Goal: Communication & Community: Connect with others

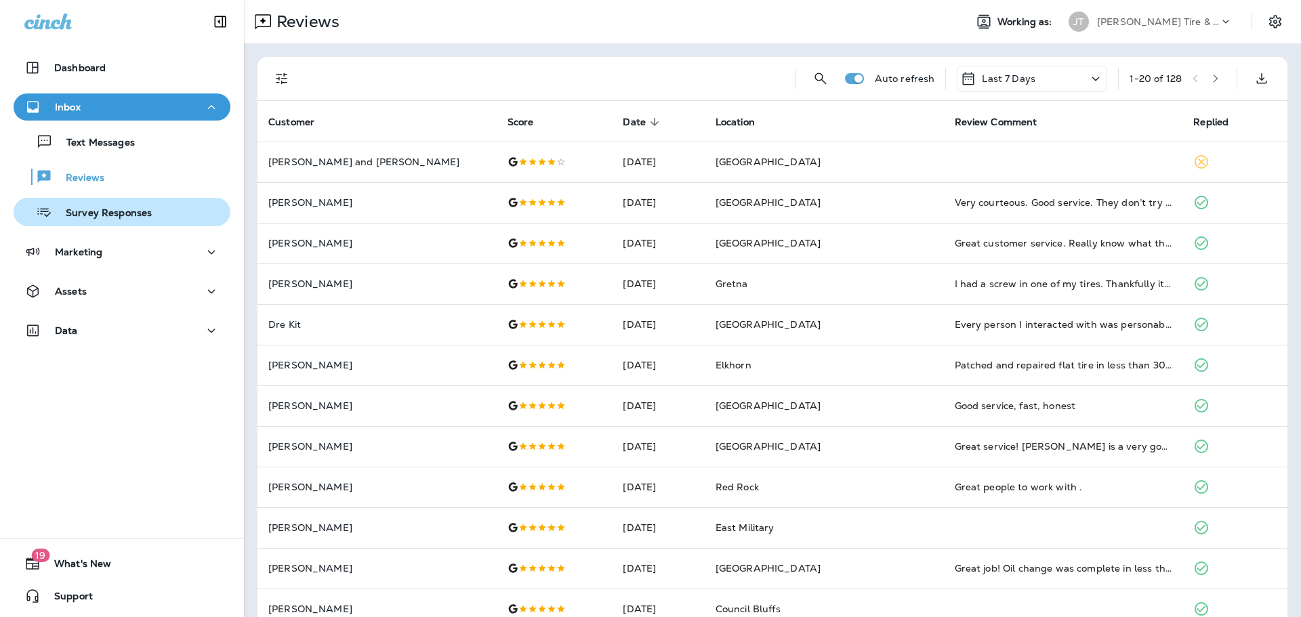
click at [102, 214] on p "Survey Responses" at bounding box center [102, 213] width 100 height 13
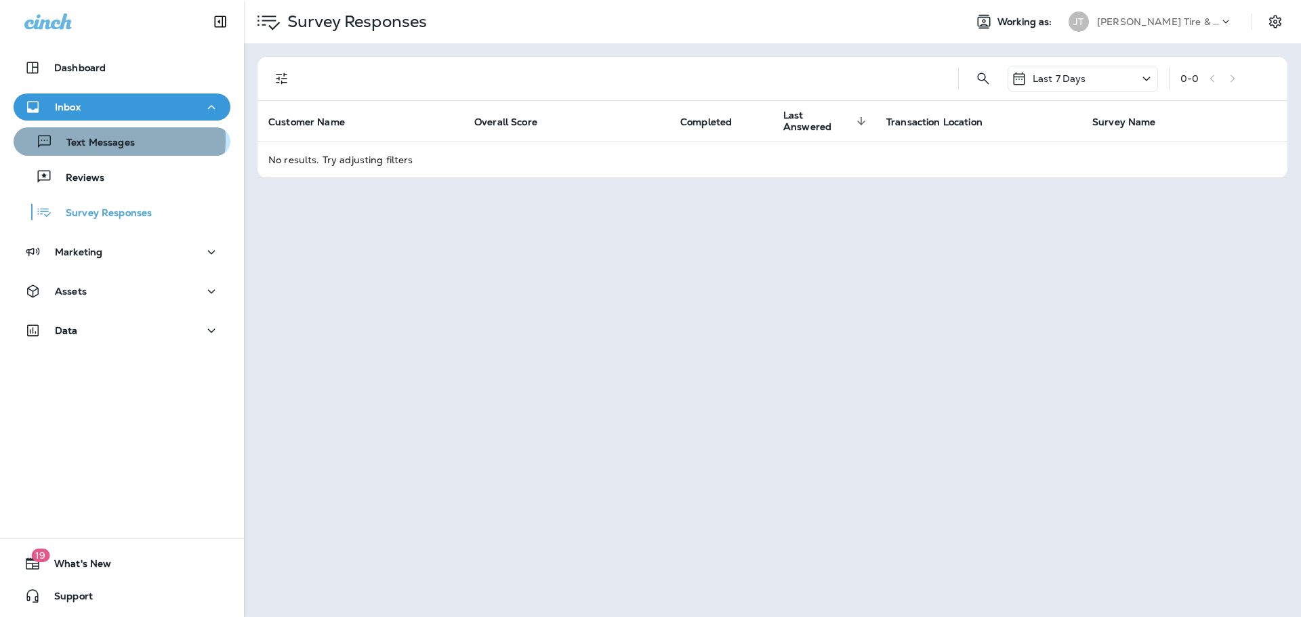
click at [102, 140] on p "Text Messages" at bounding box center [94, 143] width 82 height 13
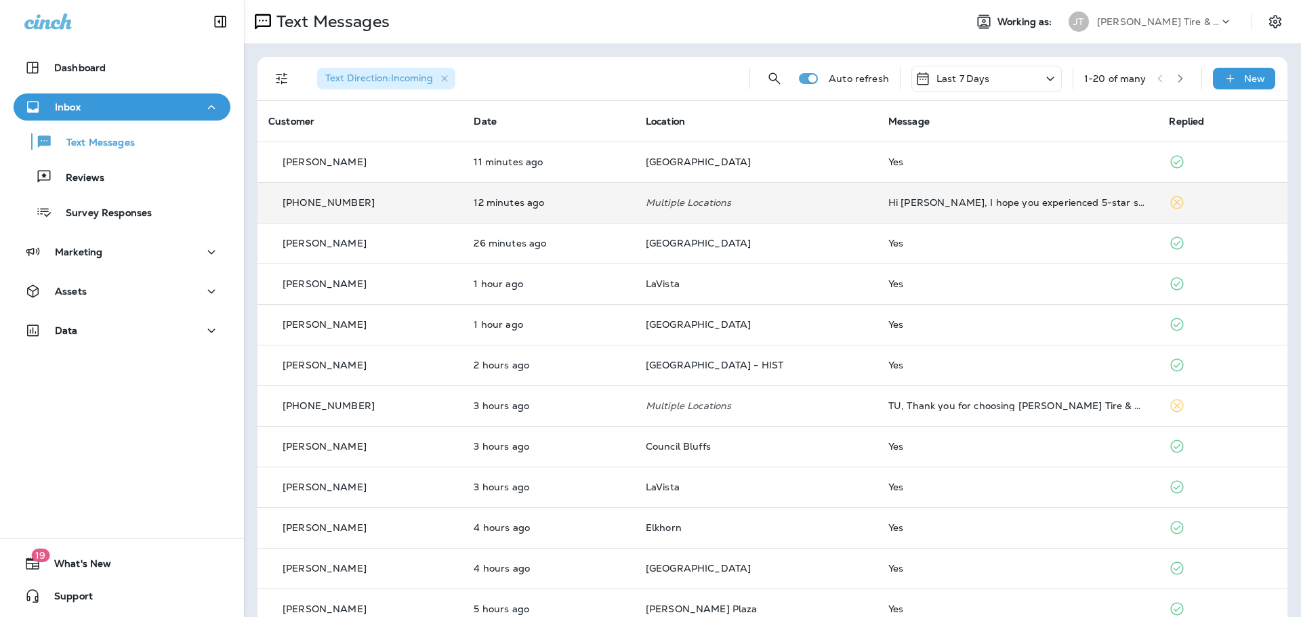
click at [501, 218] on td "12 minutes ago" at bounding box center [548, 202] width 171 height 41
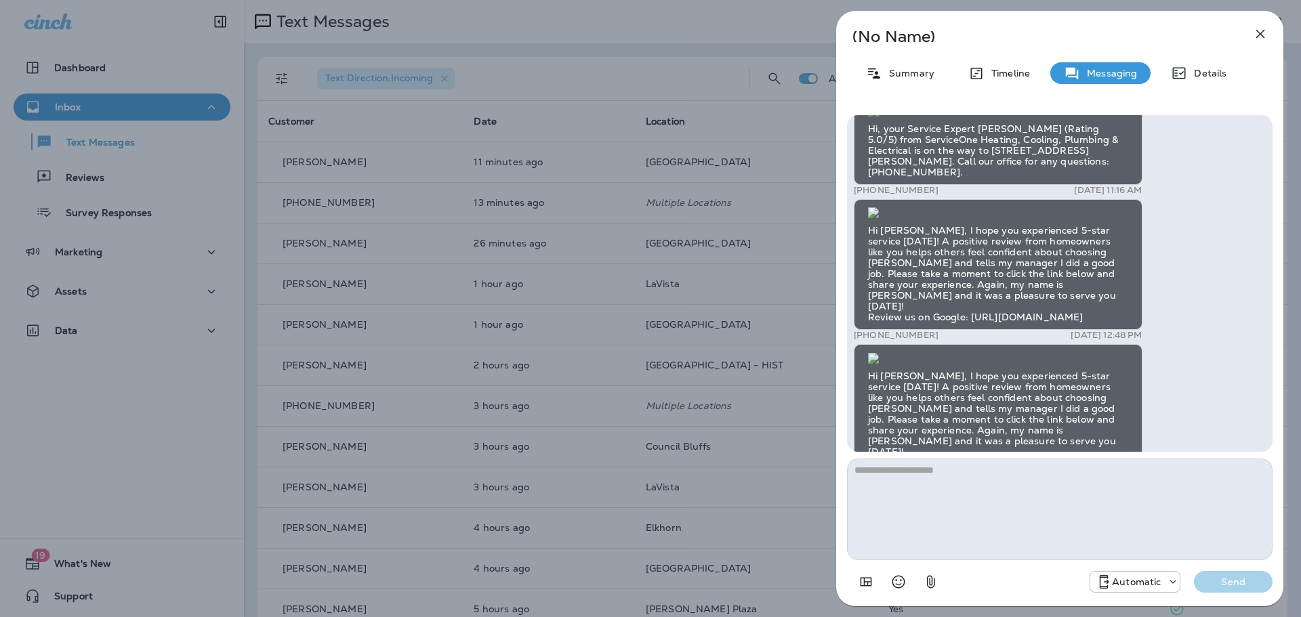
scroll to position [-68, 0]
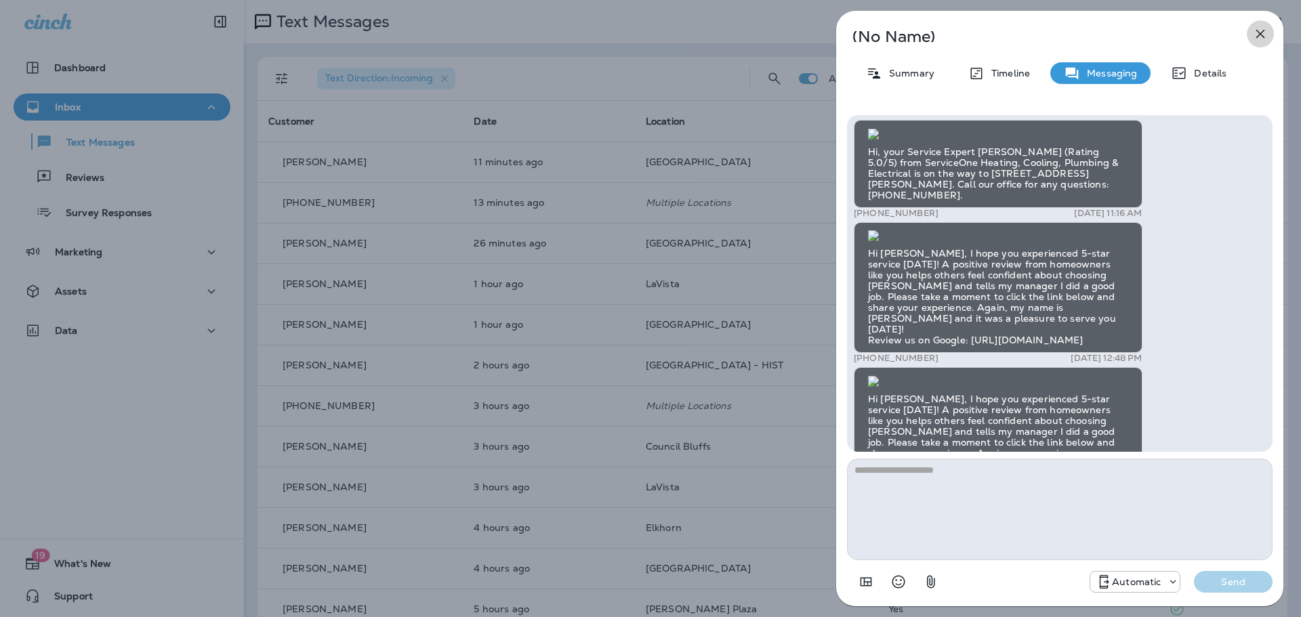
click at [1262, 33] on icon "button" at bounding box center [1260, 34] width 16 height 16
